Goal: Information Seeking & Learning: Find specific page/section

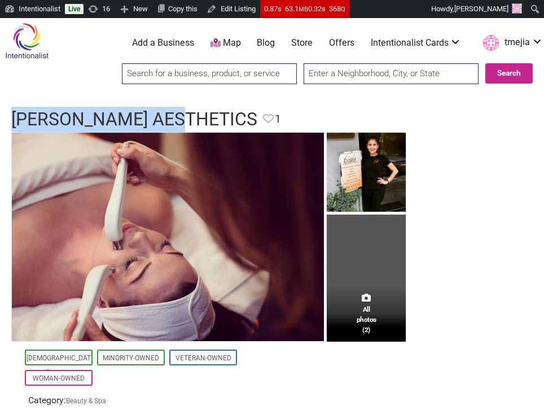
drag, startPoint x: 180, startPoint y: 125, endPoint x: 11, endPoint y: 124, distance: 168.8
click at [11, 124] on div "Dalior Aesthetics Favorite Favorite 1 Feature Listing" at bounding box center [272, 119] width 544 height 25
copy h1 "Dalior Aesthetics"
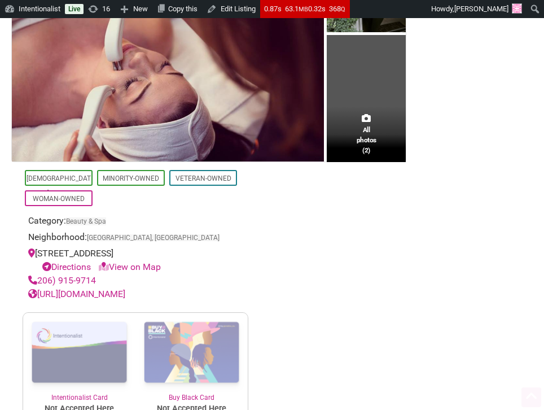
scroll to position [229, 0]
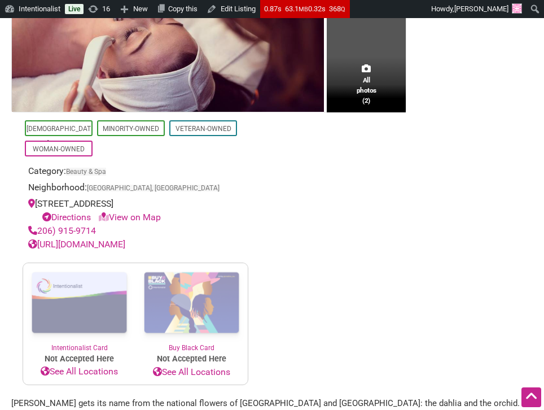
click at [124, 245] on link "http://dalioraesthetics.com/" at bounding box center [76, 244] width 97 height 11
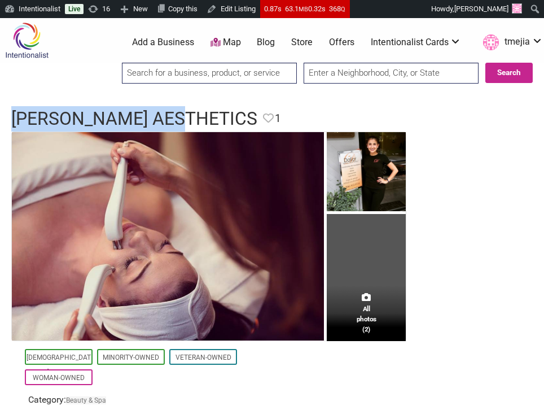
scroll to position [0, 0]
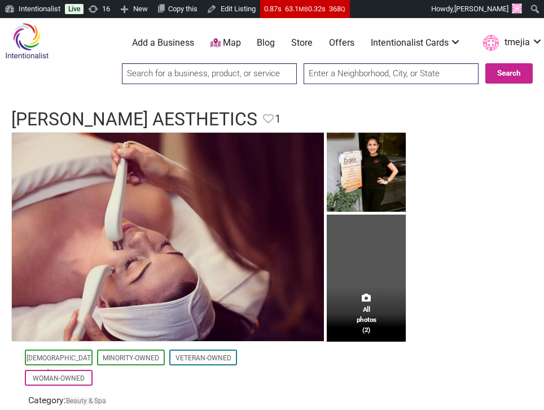
click at [210, 77] on input "search" at bounding box center [209, 73] width 175 height 21
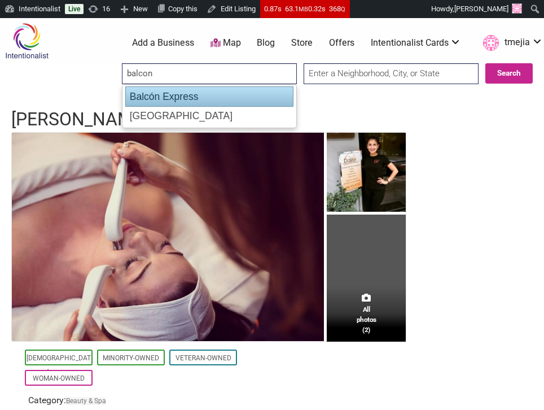
click at [205, 100] on div "Balcón Express" at bounding box center [209, 96] width 168 height 20
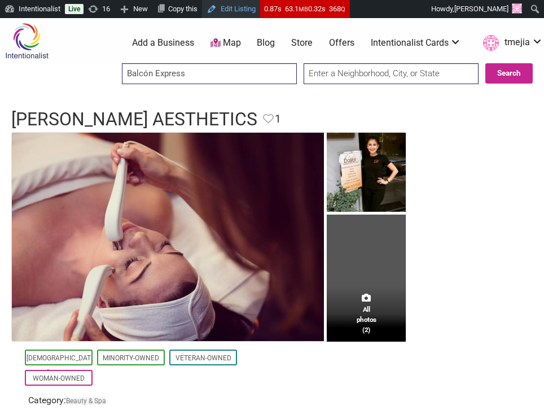
type input "Balcón Express"
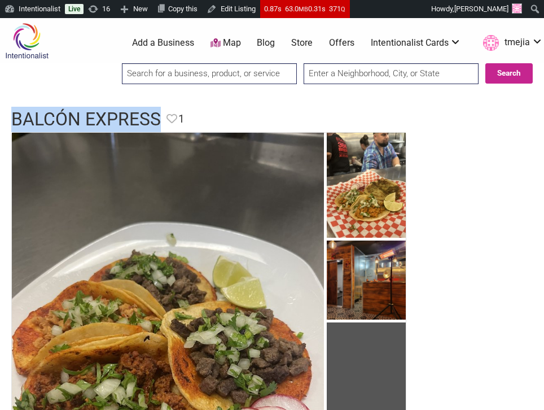
drag, startPoint x: 160, startPoint y: 117, endPoint x: 7, endPoint y: 112, distance: 153.1
click at [6, 112] on div "Balcón Express Favorite Favorite 1 Feature Listing" at bounding box center [272, 119] width 544 height 25
copy h1 "Balcón Express"
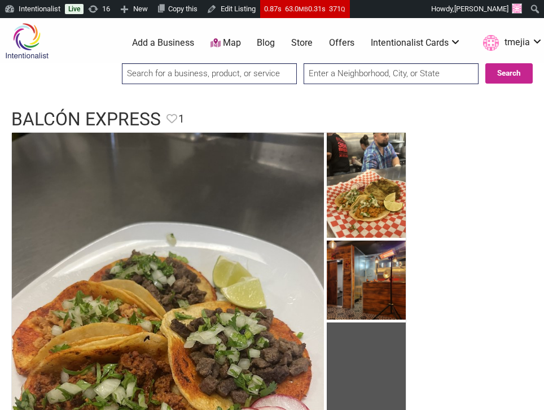
click at [217, 77] on input "search" at bounding box center [209, 73] width 175 height 21
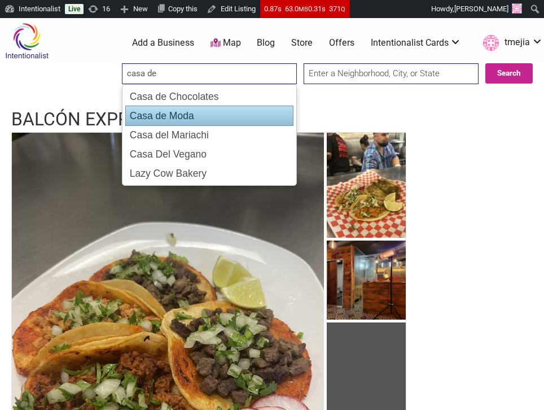
click at [195, 112] on div "Casa de Moda" at bounding box center [209, 116] width 168 height 20
type input "Casa de Moda"
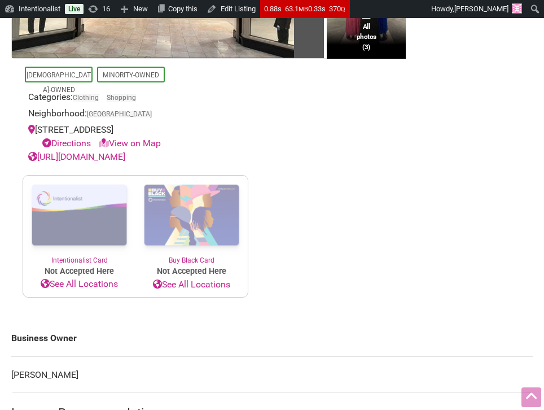
scroll to position [245, 0]
click at [101, 162] on link "https://www.facebook.com/profile.php?id=100094089024755" at bounding box center [76, 156] width 97 height 11
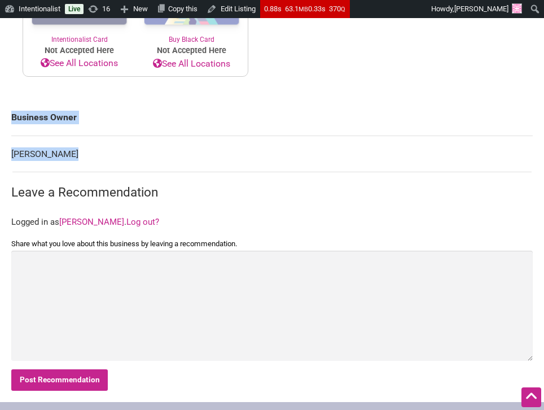
drag, startPoint x: 73, startPoint y: 165, endPoint x: 27, endPoint y: 155, distance: 47.8
click at [8, 165] on div "All photos (3) Latino-Owned Minority-Owned Categories: Clothing Shopping Neighb…" at bounding box center [272, 34] width 544 height 735
click at [76, 164] on td "Edgar Herrera" at bounding box center [272, 154] width 522 height 37
drag, startPoint x: 64, startPoint y: 167, endPoint x: 13, endPoint y: 170, distance: 50.9
click at [13, 170] on td "Edgar Herrera" at bounding box center [272, 154] width 522 height 37
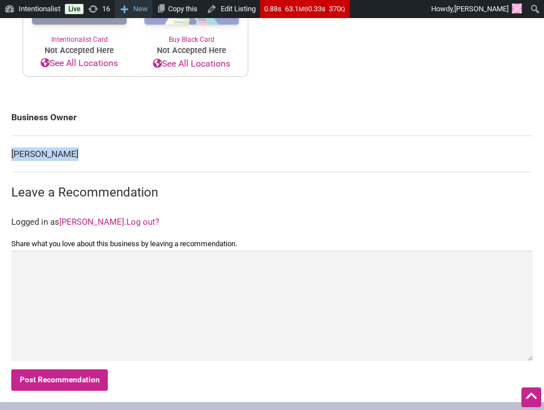
copy td "Edgar Herrera"
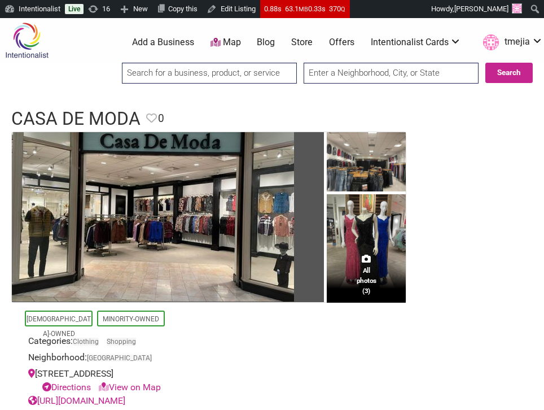
scroll to position [0, 0]
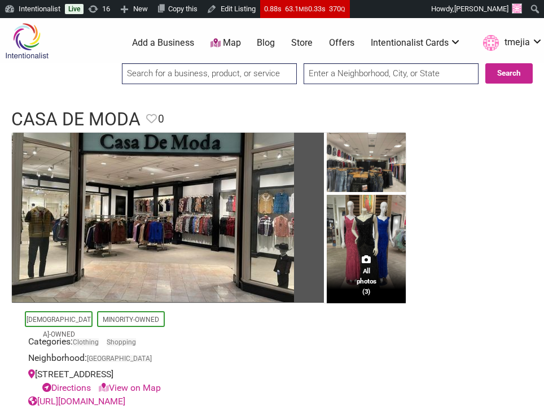
drag, startPoint x: 222, startPoint y: 60, endPoint x: 221, endPoint y: 72, distance: 11.9
click at [222, 60] on div "0 Add a Business Map Blog Store Offers Intentionalist Cards Buy Black Card Inte…" at bounding box center [313, 42] width 475 height 45
click at [220, 75] on input "search" at bounding box center [209, 73] width 175 height 21
type input "rcd"
drag, startPoint x: 180, startPoint y: 77, endPoint x: 125, endPoint y: 68, distance: 55.5
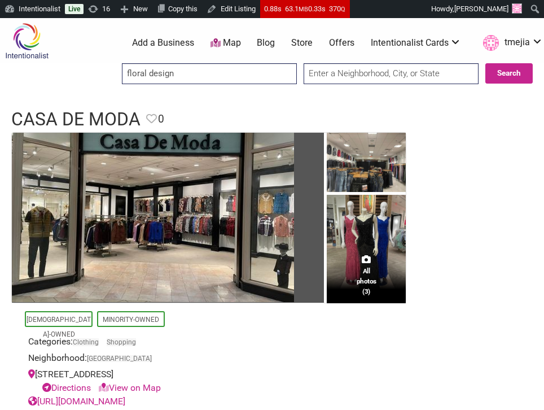
click at [125, 68] on input "floral design" at bounding box center [209, 73] width 175 height 21
type input "rmc floral design"
click at [204, 78] on input "rmc floral design" at bounding box center [209, 73] width 175 height 21
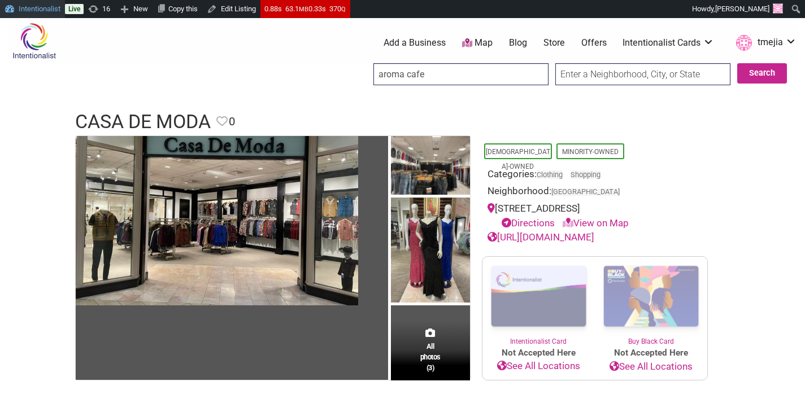
type input "aroma cafe"
click at [30, 12] on link "Intentionalist" at bounding box center [32, 9] width 65 height 18
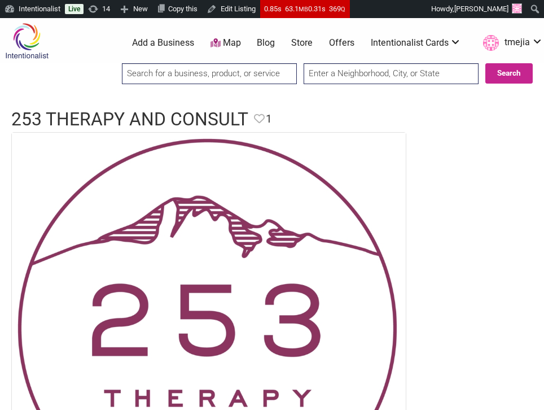
click at [213, 74] on input "search" at bounding box center [209, 73] width 175 height 21
paste input "The Rose Gift House and Coffee"
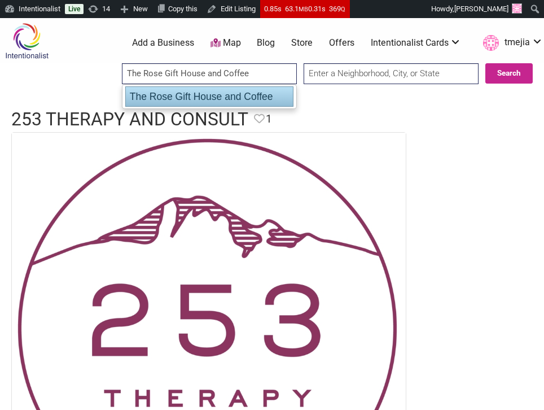
click at [211, 101] on div "The Rose Gift House and Coffee" at bounding box center [209, 96] width 168 height 20
type input "The Rose Gift House and Coffee"
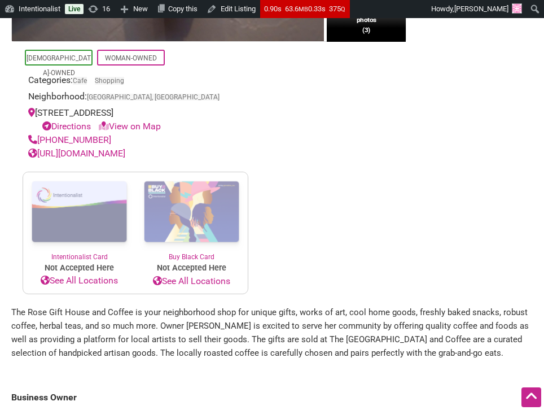
scroll to position [374, 0]
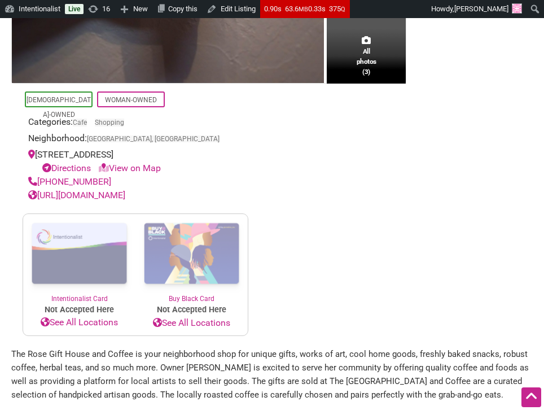
click at [125, 197] on link "https://therosegifthouseandcoffee.com/" at bounding box center [76, 195] width 97 height 11
drag, startPoint x: 211, startPoint y: 152, endPoint x: 34, endPoint y: 159, distance: 176.9
click at [34, 159] on div "226 Main Ave S Suite B, Renton, WA 98057 Directions View on Map" at bounding box center [135, 161] width 215 height 27
copy div "226 Main Ave S Suite B, Renton, WA 98057"
click at [258, 149] on div "Latino-Owned Woman-Owned Categories: Cafe Shopping Neighborhood: Renton, WA 226…" at bounding box center [135, 210] width 248 height 252
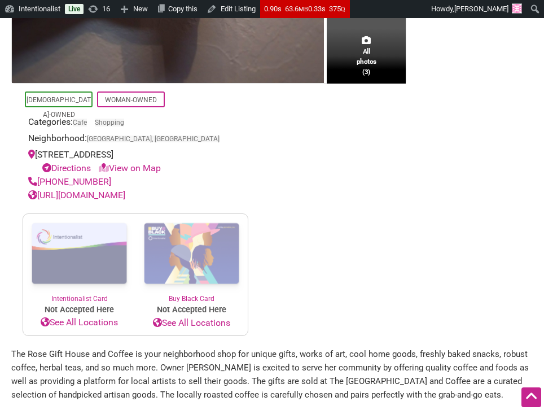
drag, startPoint x: 88, startPoint y: 182, endPoint x: 40, endPoint y: 187, distance: 48.2
click at [40, 187] on div "(425) 528-3607" at bounding box center [135, 182] width 215 height 14
copy link "(425) 528-3607"
drag, startPoint x: 267, startPoint y: 185, endPoint x: 228, endPoint y: 186, distance: 39.5
click at [265, 184] on section "All photos (3) Latino-Owned Woman-Owned Categories: Cafe Shopping Neighborhood:…" at bounding box center [272, 47] width 522 height 578
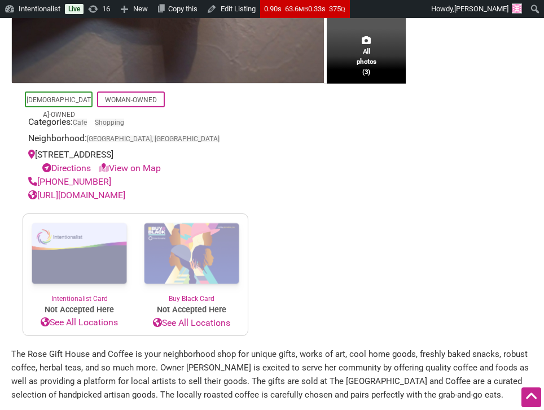
click at [125, 194] on link "https://therosegifthouseandcoffee.com/" at bounding box center [76, 195] width 97 height 11
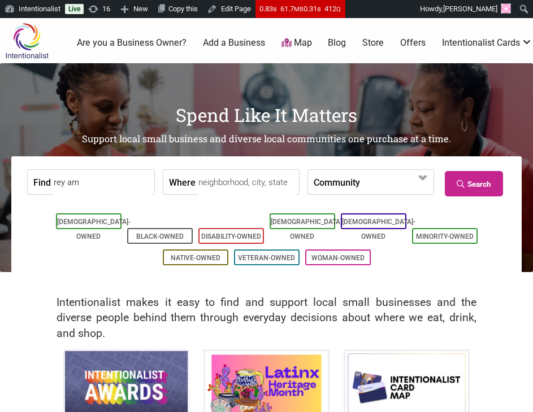
click at [141, 185] on input "rey am" at bounding box center [103, 182] width 98 height 25
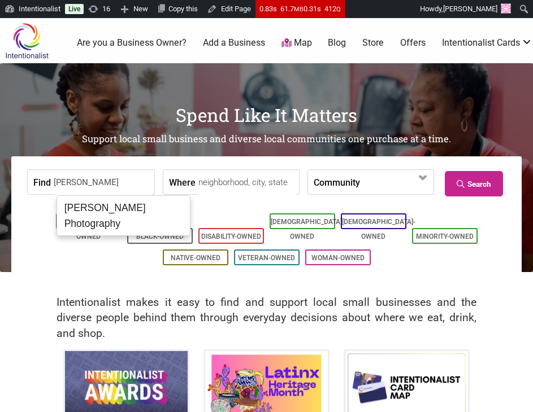
type input "Alec Mills Photography"
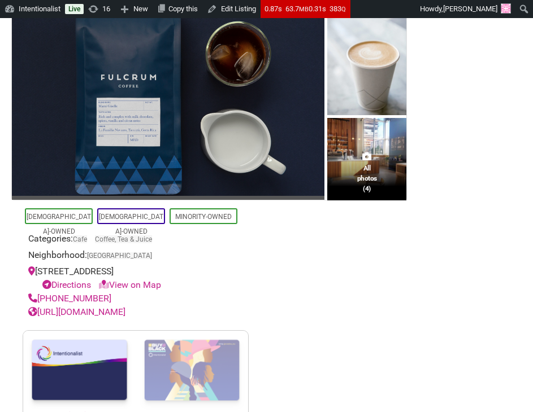
scroll to position [179, 0]
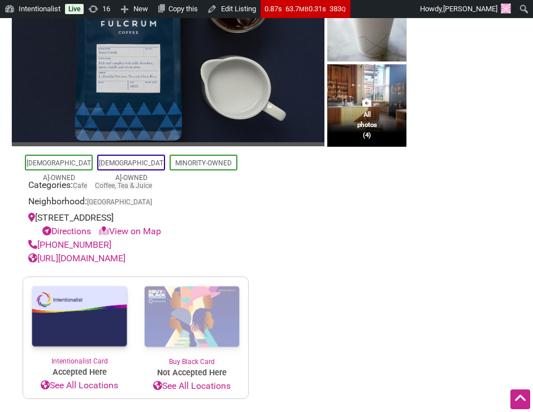
click at [108, 261] on link "http://fulcrumcoffee.com/" at bounding box center [76, 258] width 97 height 11
drag, startPoint x: 115, startPoint y: 246, endPoint x: 38, endPoint y: 247, distance: 76.8
click at [38, 247] on div "(206) 995-8779" at bounding box center [135, 245] width 215 height 14
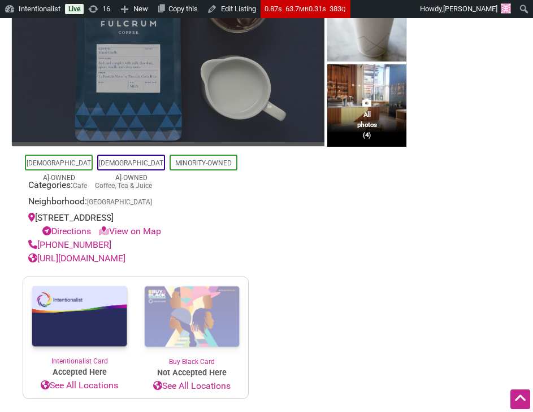
copy link "(206) 995-8779"
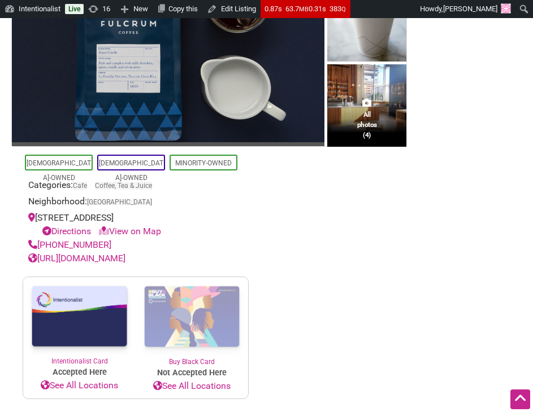
drag, startPoint x: 164, startPoint y: 216, endPoint x: 59, endPoint y: 202, distance: 106.0
click at [37, 219] on div "590 Bell St, Seattle, WA 98121 Directions View on Map" at bounding box center [135, 224] width 215 height 27
copy div "590 Bell St, Seattle, WA 98121"
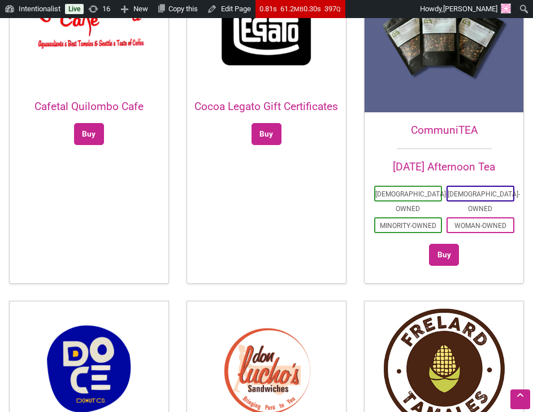
scroll to position [730, 0]
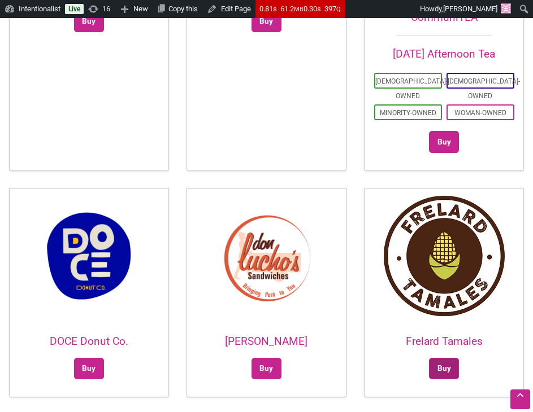
click at [451, 358] on link "Buy" at bounding box center [444, 368] width 30 height 21
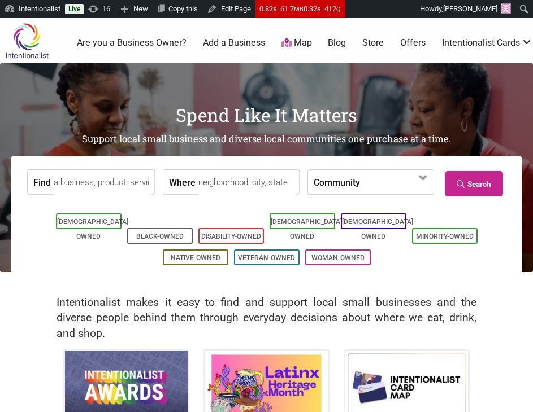
click at [123, 183] on input "Find" at bounding box center [103, 182] width 98 height 25
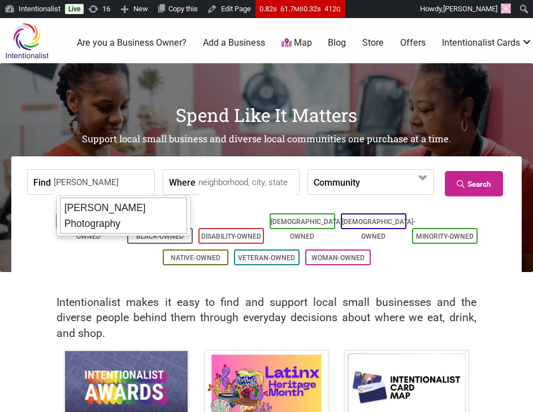
click at [142, 197] on ul "[PERSON_NAME] Photography" at bounding box center [123, 215] width 134 height 41
click at [134, 211] on div "[PERSON_NAME] Photography" at bounding box center [123, 216] width 127 height 36
type input "[PERSON_NAME] Photography"
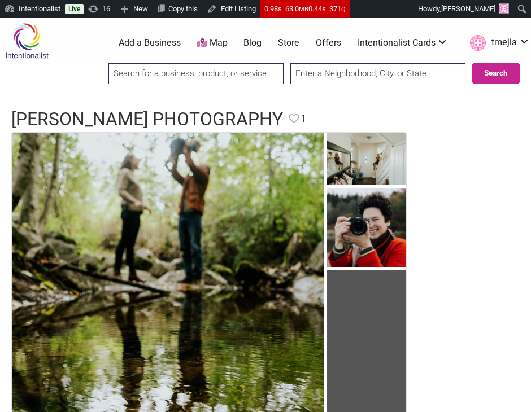
click at [235, 69] on input "search" at bounding box center [195, 73] width 175 height 21
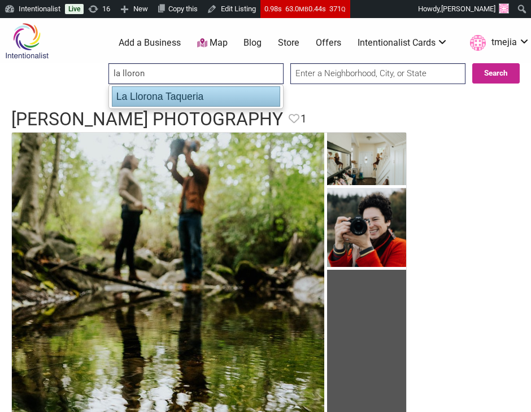
click at [210, 94] on div "La Llorona Taqueria" at bounding box center [196, 96] width 168 height 20
type input "La Llorona Taqueria"
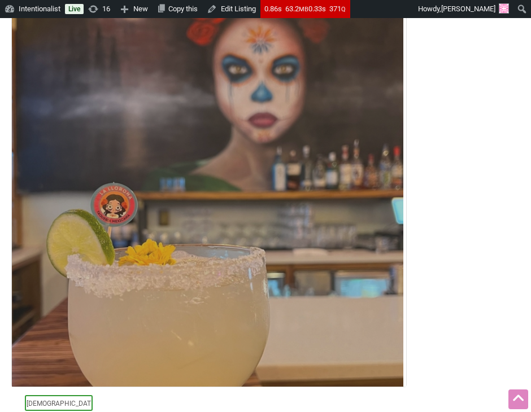
scroll to position [27, 0]
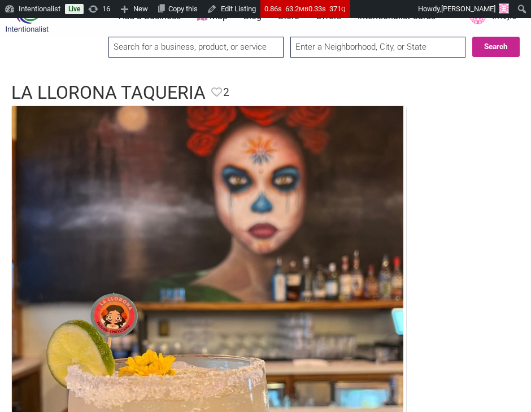
click at [225, 50] on input "search" at bounding box center [195, 47] width 175 height 21
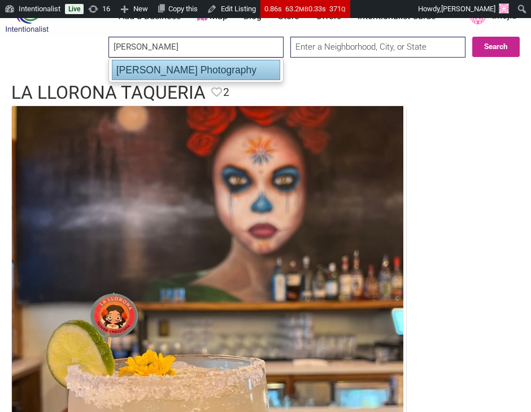
click at [161, 64] on div "[PERSON_NAME] Photography" at bounding box center [196, 70] width 168 height 20
type input "[PERSON_NAME] Photography"
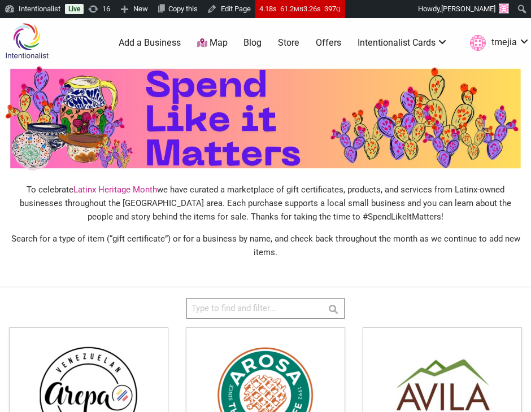
click at [20, 46] on img at bounding box center [27, 41] width 54 height 37
